Goal: Task Accomplishment & Management: Manage account settings

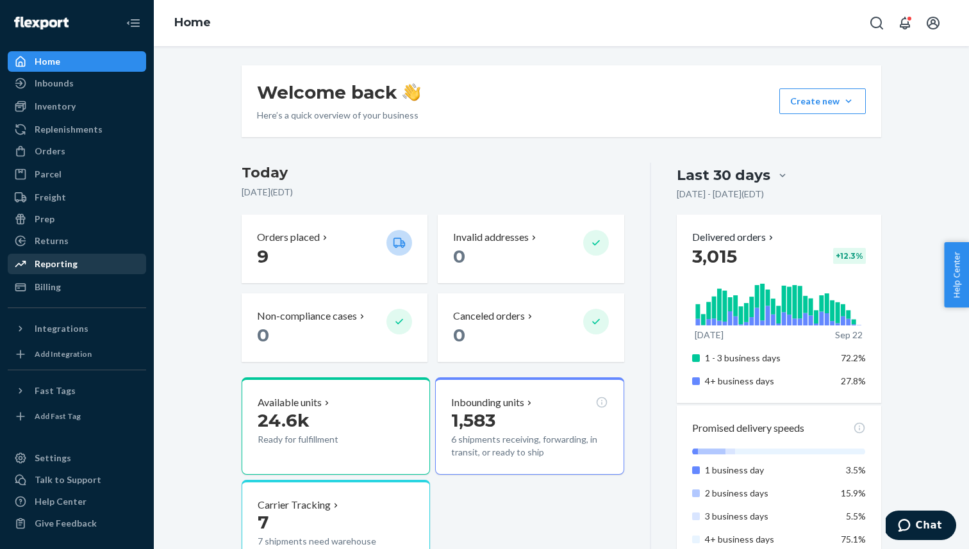
click at [48, 254] on link "Reporting" at bounding box center [77, 264] width 138 height 20
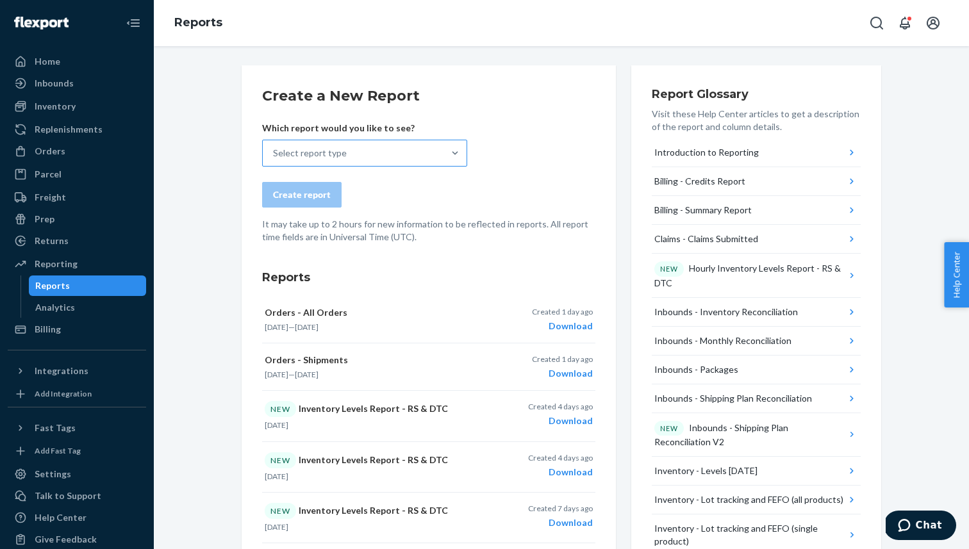
click at [348, 147] on div "Select report type" at bounding box center [353, 153] width 181 height 26
click at [274, 147] on input "Select report type" at bounding box center [273, 153] width 1 height 13
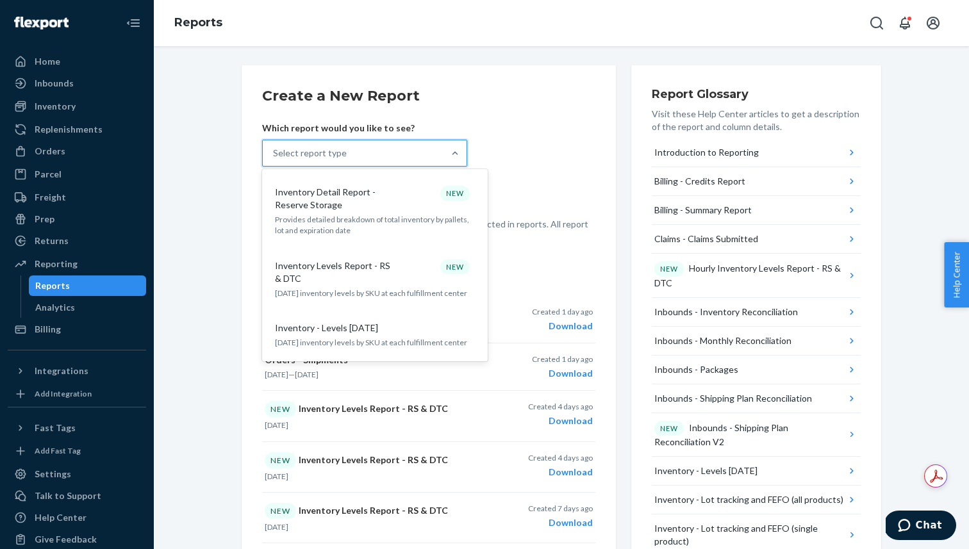
scroll to position [814, 0]
click at [379, 287] on p "[DATE] inventory levels by SKU at each fulfillment center" at bounding box center [375, 292] width 200 height 11
click at [274, 160] on input "option Inventory Levels Report - RS & DTC focused, 15 of 33. 33 results availab…" at bounding box center [273, 153] width 1 height 13
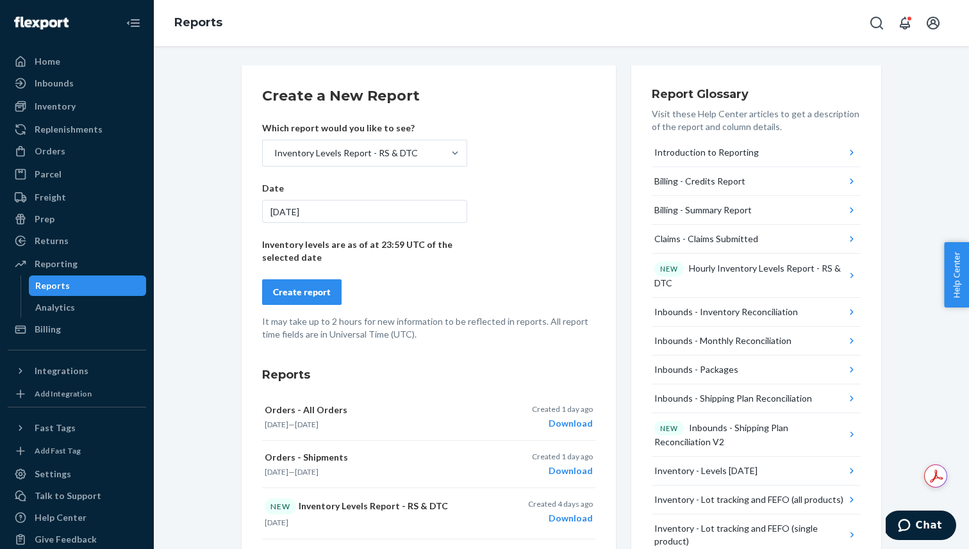
click at [342, 207] on div "[DATE]" at bounding box center [364, 211] width 205 height 23
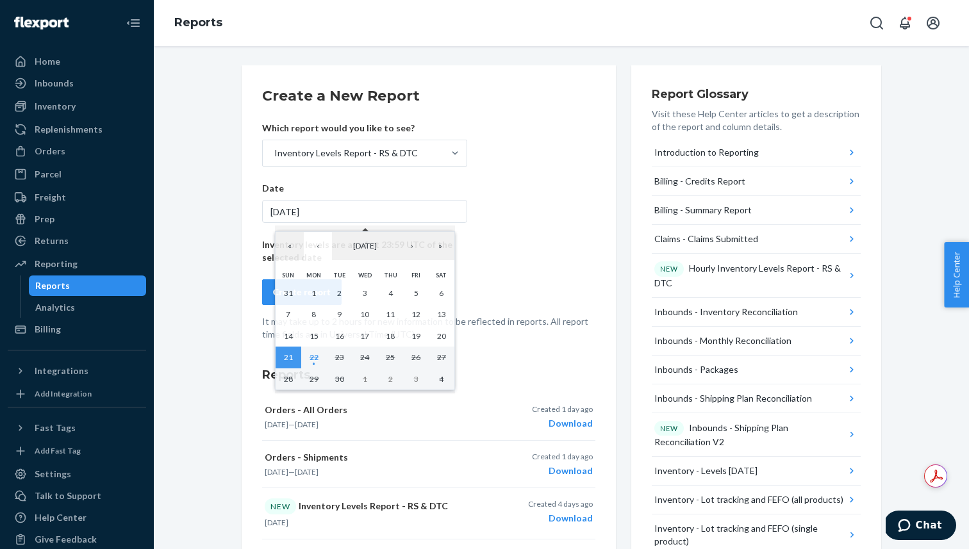
click at [342, 207] on div "[DATE]" at bounding box center [364, 211] width 205 height 23
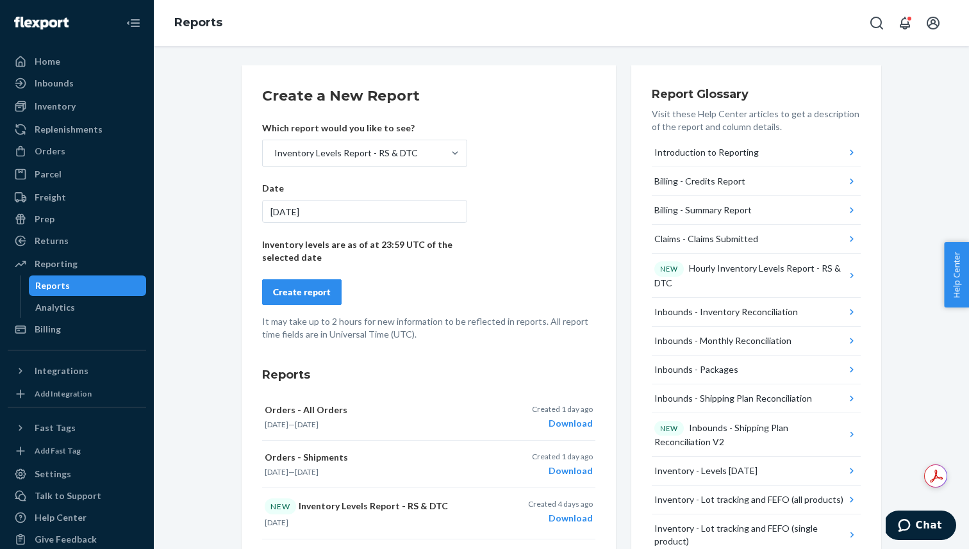
click at [299, 289] on div "Create report" at bounding box center [302, 292] width 58 height 13
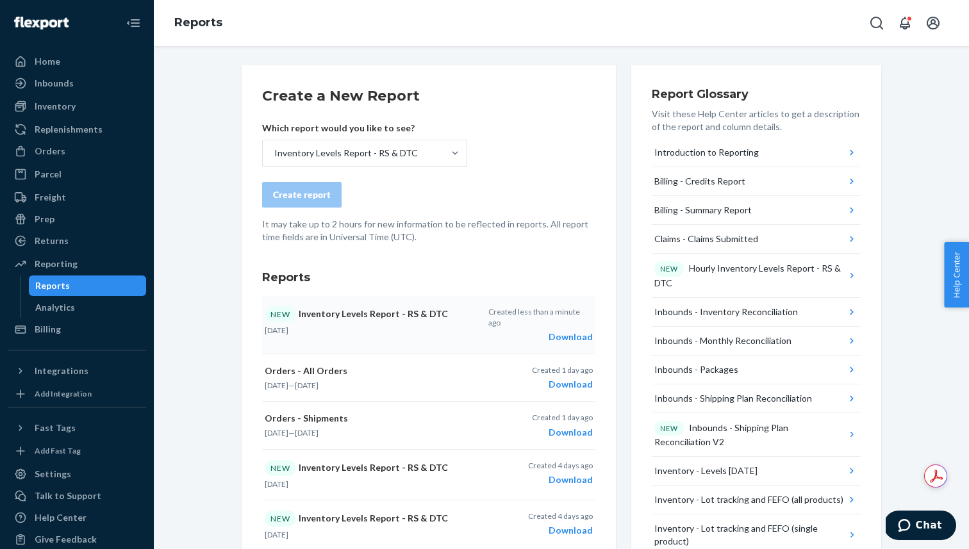
click at [569, 331] on div "Download" at bounding box center [540, 337] width 104 height 13
click at [74, 106] on div "Inventory" at bounding box center [77, 106] width 136 height 18
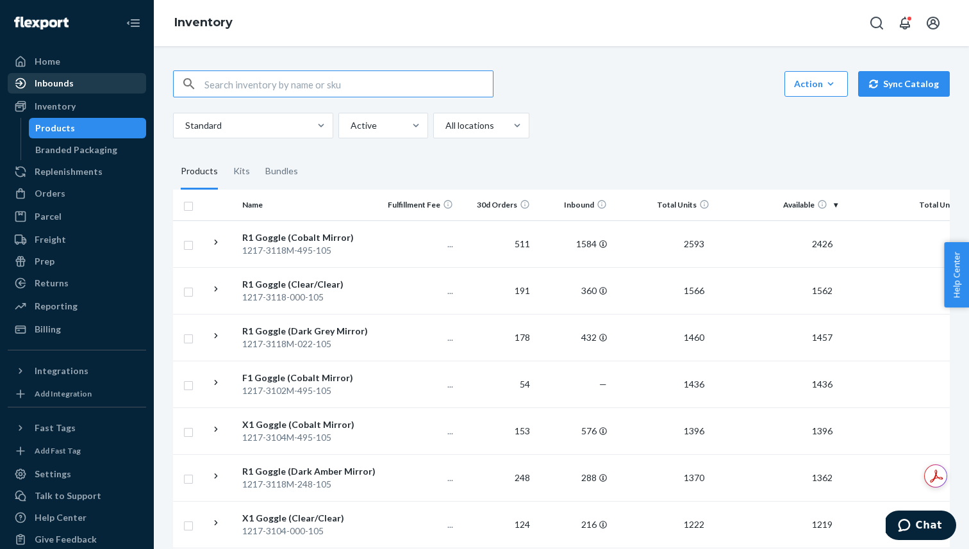
click at [58, 83] on div "Inbounds" at bounding box center [54, 83] width 39 height 13
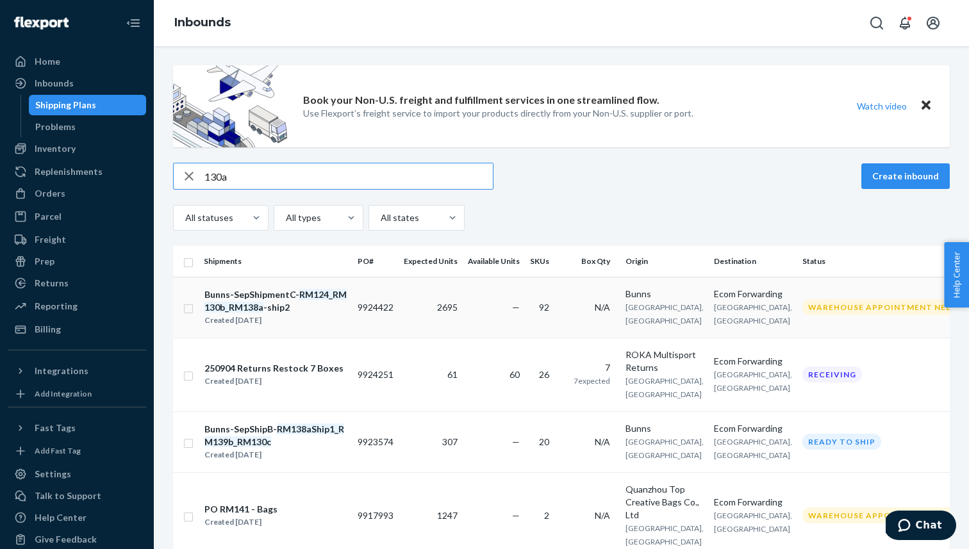
type input "130a"
click at [238, 292] on td "Bunns-SepShipmentC- RM124_RM130b_RM138a -ship2 Created [DATE]" at bounding box center [276, 307] width 154 height 61
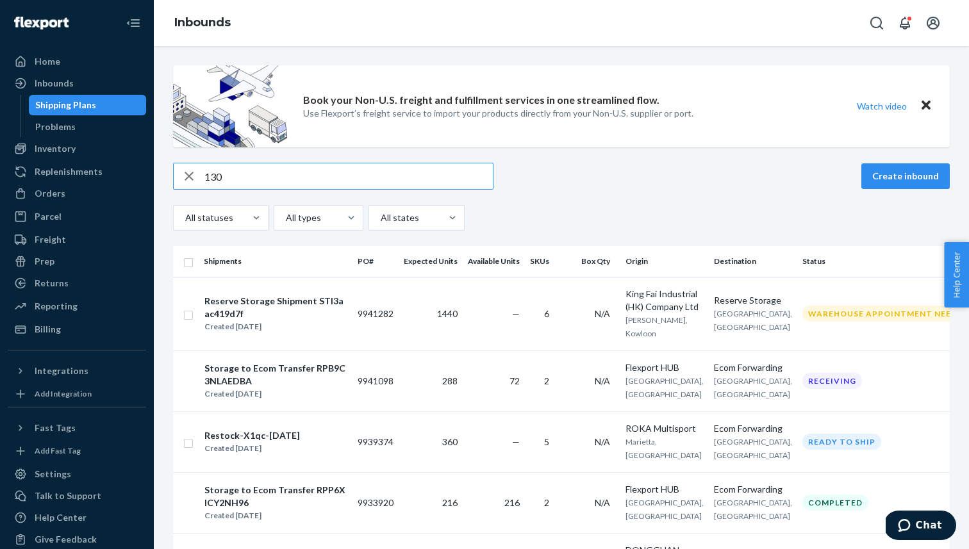
type input "130a"
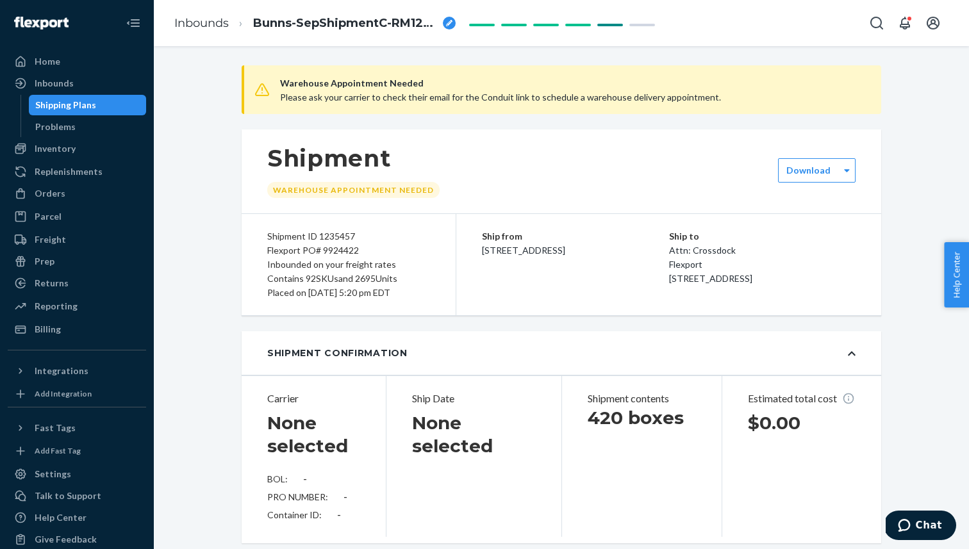
type input "FLEX-3444293"
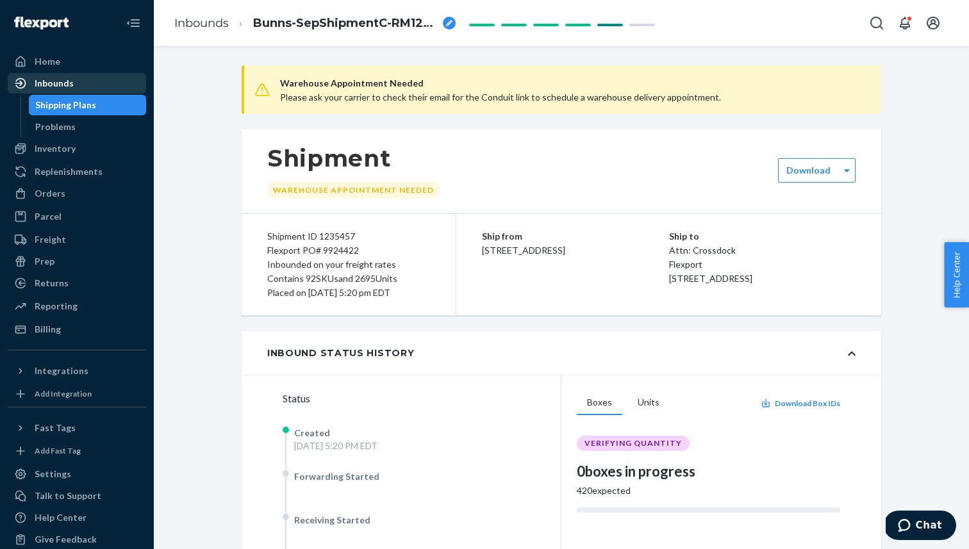
click at [54, 87] on div "Inbounds" at bounding box center [54, 83] width 39 height 13
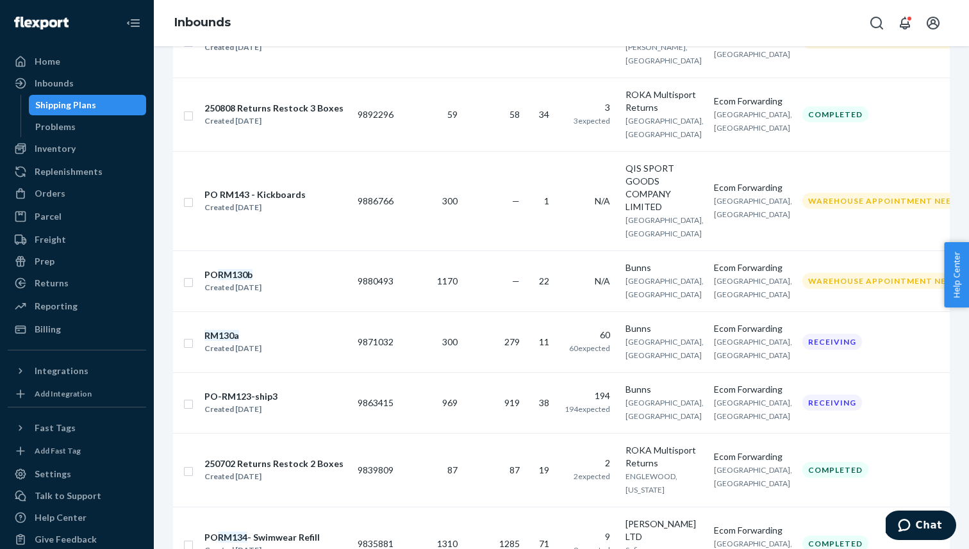
scroll to position [727, 0]
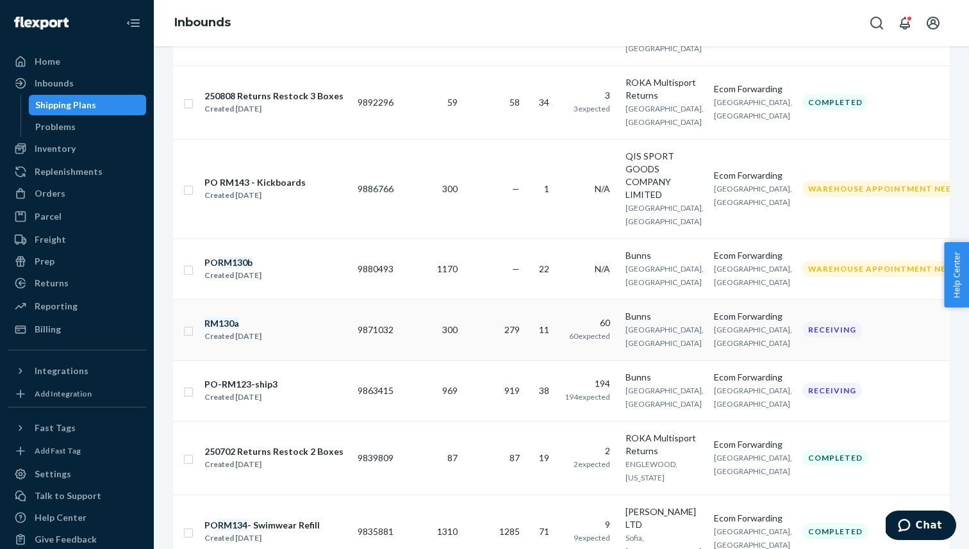
type input "130a"
click at [234, 329] on em "RM130a" at bounding box center [221, 323] width 35 height 11
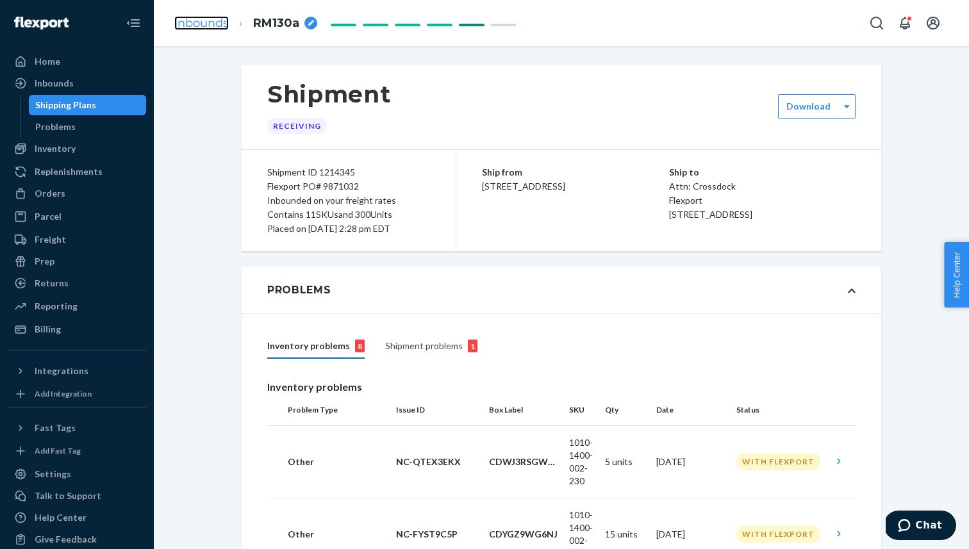
click at [202, 22] on link "Inbounds" at bounding box center [201, 23] width 54 height 14
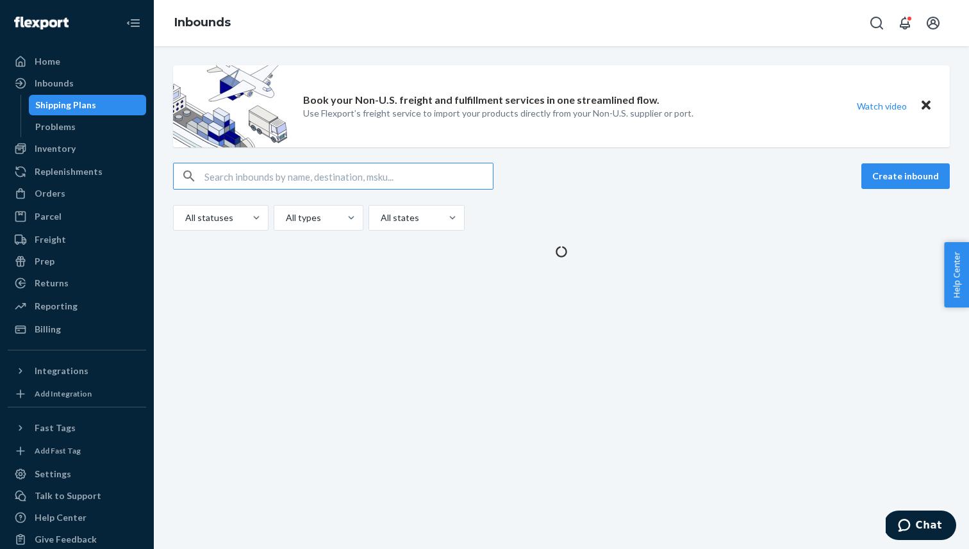
click at [259, 177] on input "text" at bounding box center [348, 176] width 288 height 26
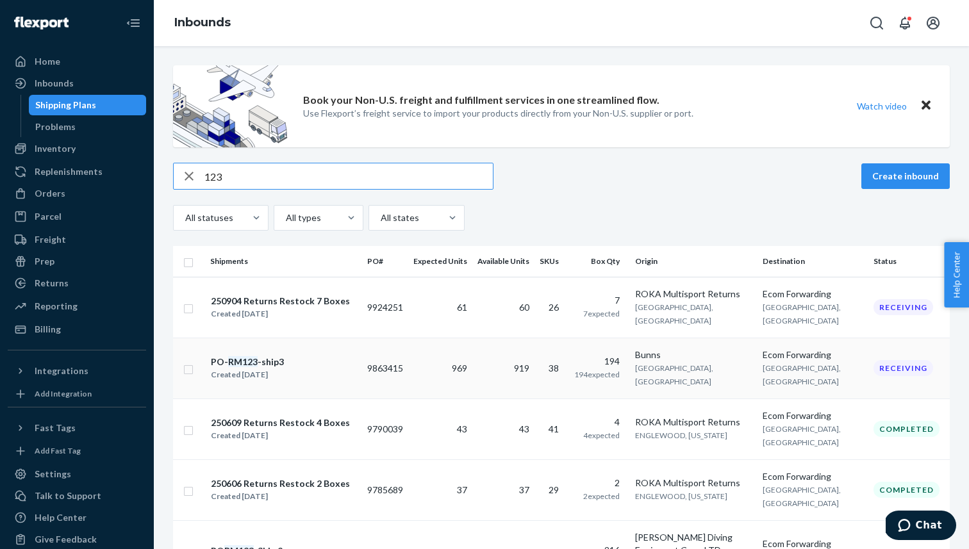
type input "123"
click at [304, 361] on div "PO- RM123 -ship3 Created [DATE]" at bounding box center [283, 368] width 147 height 27
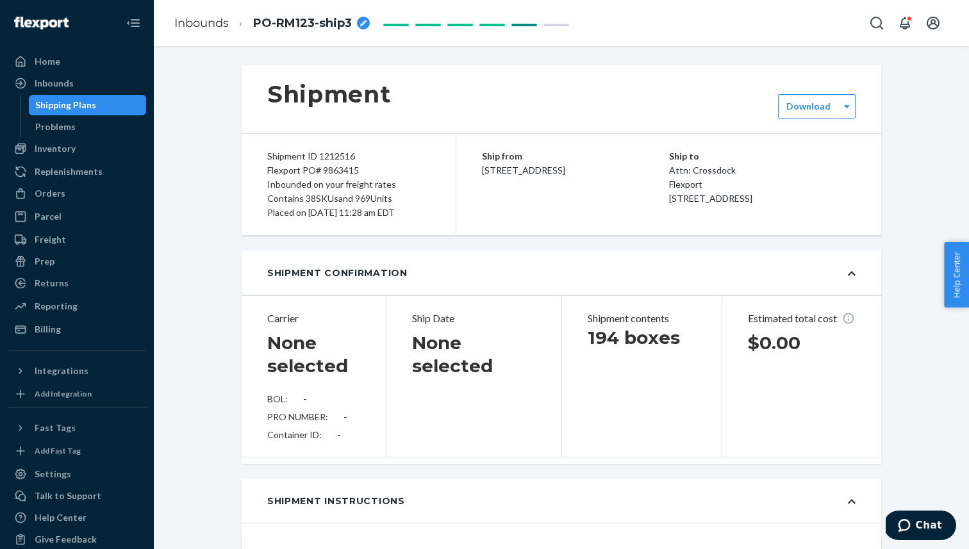
type input "FLXT-00003236165A"
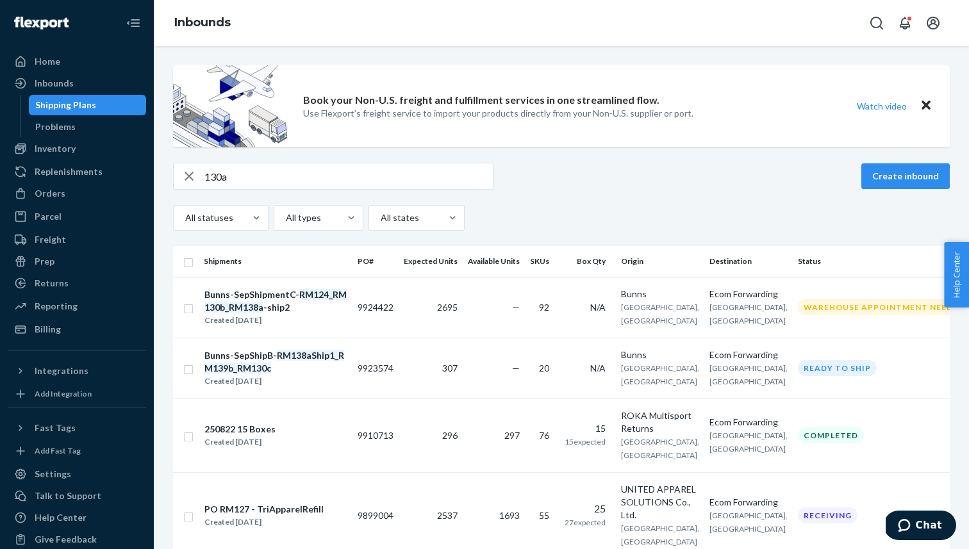
click at [216, 174] on input "130a" at bounding box center [348, 176] width 288 height 26
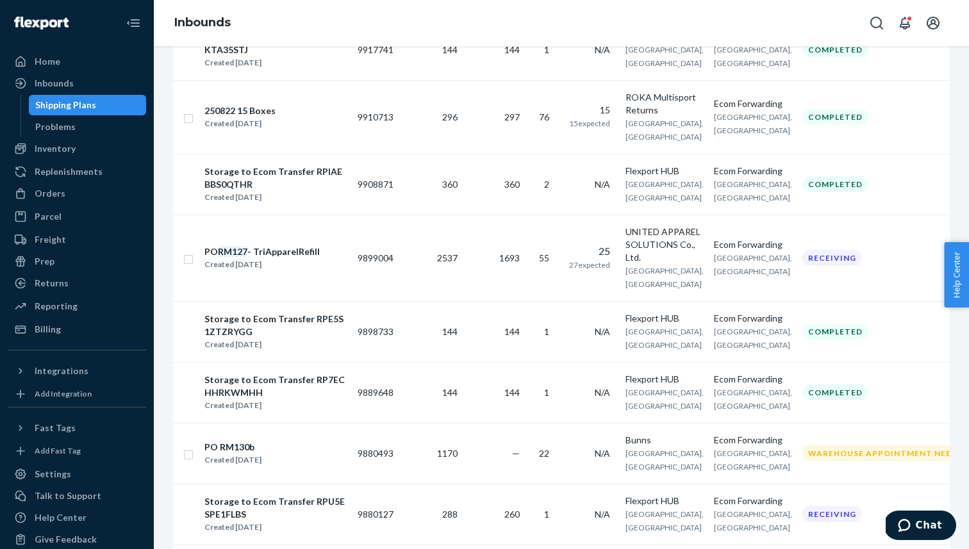
scroll to position [869, 0]
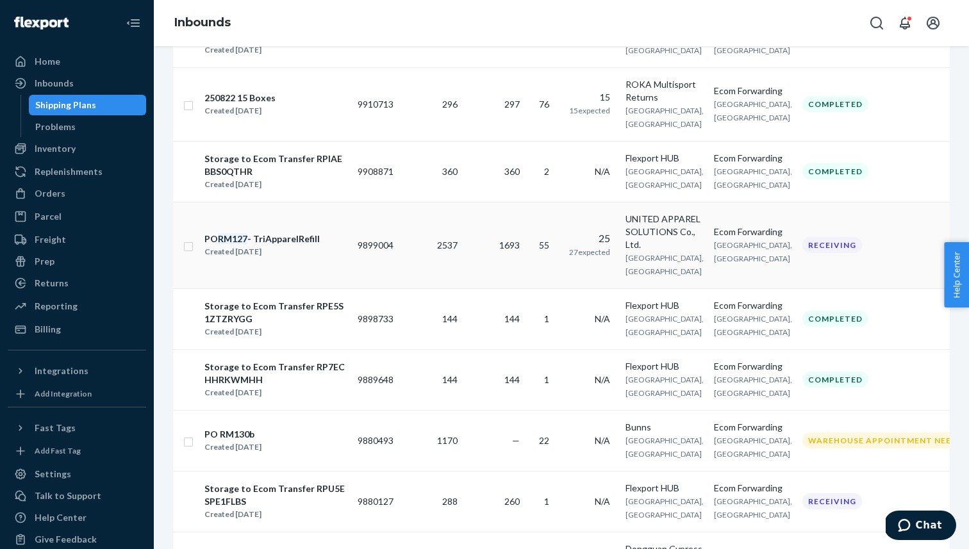
type input "127"
click at [311, 245] on div "PO RM127 - TriApparelRefill" at bounding box center [261, 239] width 115 height 13
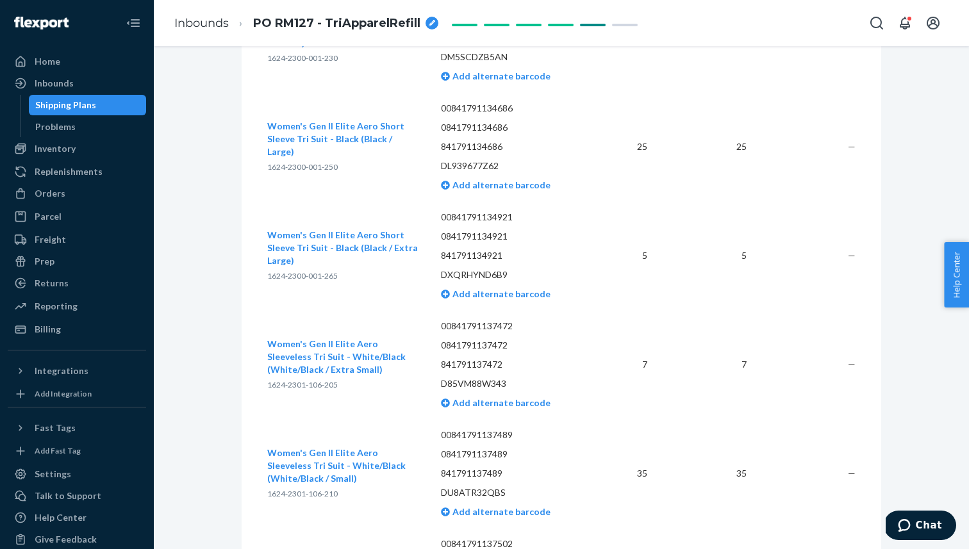
scroll to position [6227, 0]
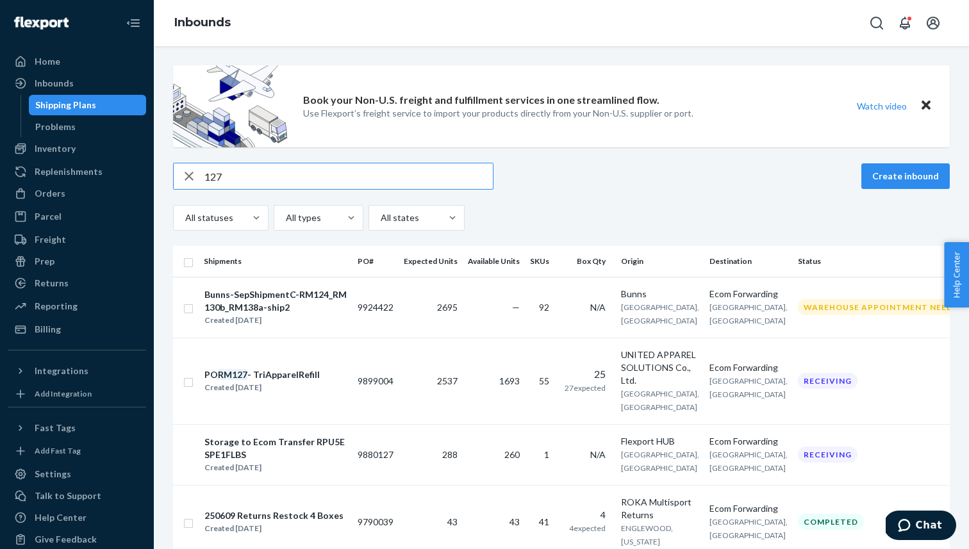
click at [224, 174] on input "127" at bounding box center [348, 176] width 288 height 26
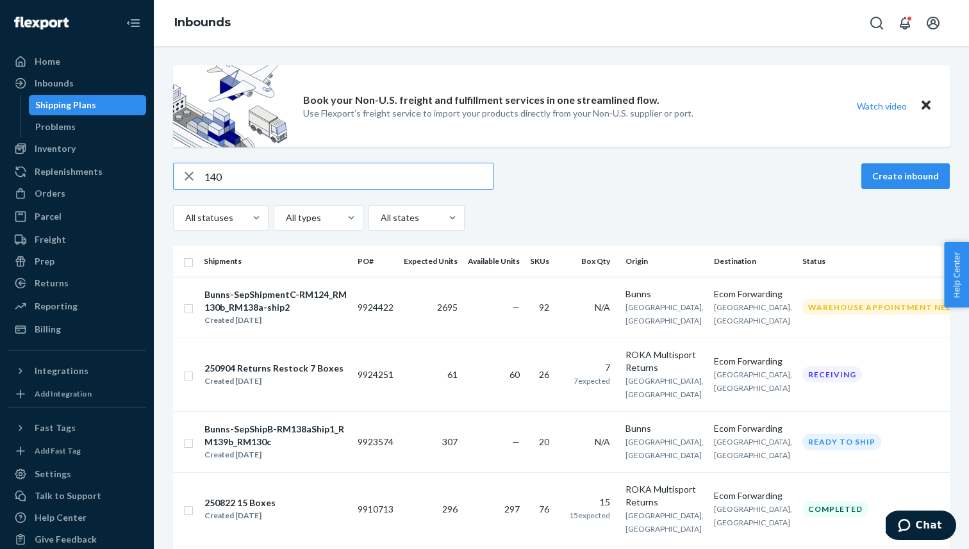
click at [212, 177] on input "140" at bounding box center [348, 176] width 288 height 26
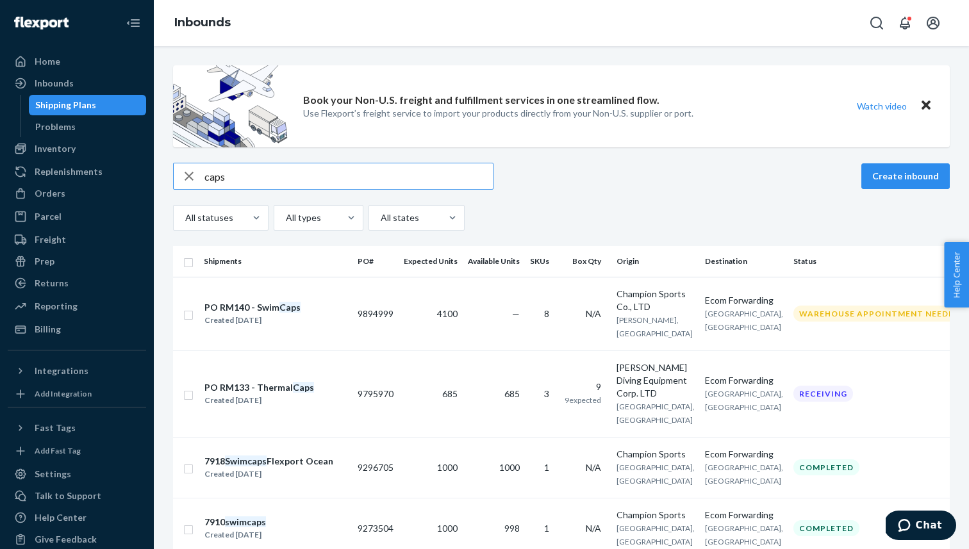
click at [209, 177] on input "caps" at bounding box center [348, 176] width 288 height 26
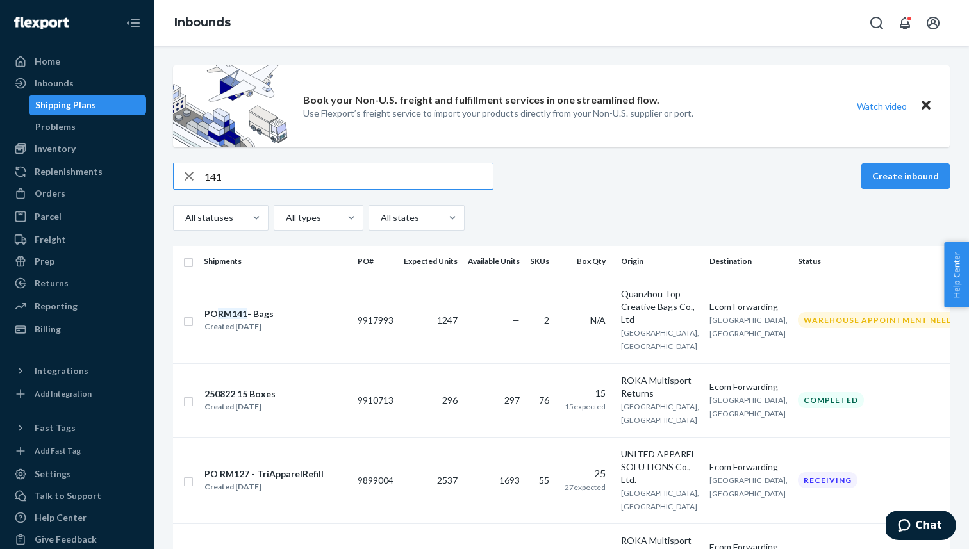
type input "141"
